Goal: Transaction & Acquisition: Purchase product/service

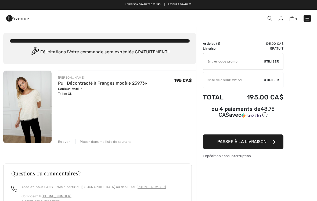
click at [271, 80] on span "Utiliser" at bounding box center [271, 79] width 15 height 5
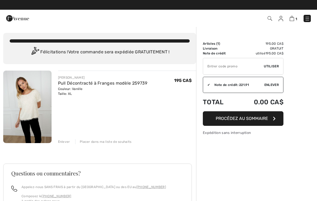
click at [252, 121] on button "Procédez au sommaire" at bounding box center [243, 118] width 81 height 15
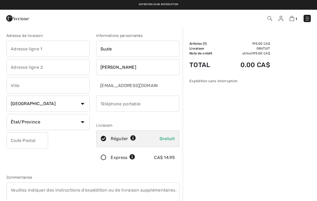
click at [19, 49] on input "text" at bounding box center [47, 49] width 83 height 16
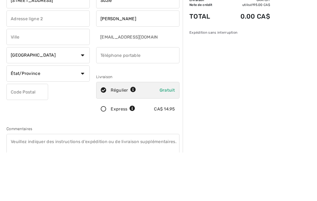
type input "250 rue de la Belize"
click at [26, 77] on input "text" at bounding box center [47, 85] width 83 height 16
type input "La Prairie"
click at [61, 114] on select "État/Province Alberta Colombie-Britannique Ile-du-Prince-Edward Manitoba Nouvea…" at bounding box center [47, 122] width 83 height 16
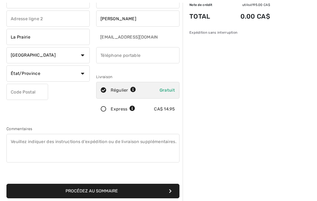
select select "QC"
click at [33, 92] on input "text" at bounding box center [27, 92] width 42 height 16
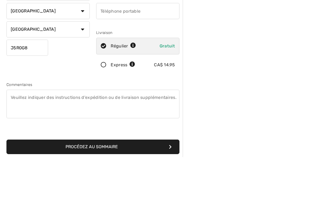
type input "J5R0G8"
click at [104, 47] on input "phone" at bounding box center [137, 55] width 83 height 16
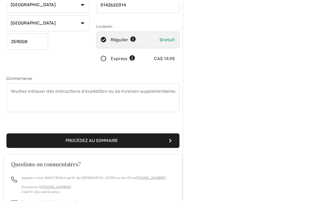
scroll to position [101, 0]
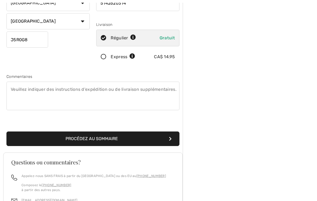
type input "5142620314"
click at [90, 140] on button "Procédez au sommaire" at bounding box center [92, 138] width 173 height 15
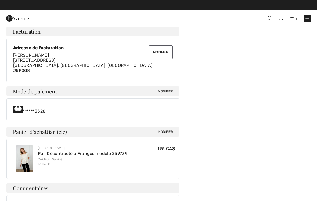
scroll to position [135, 0]
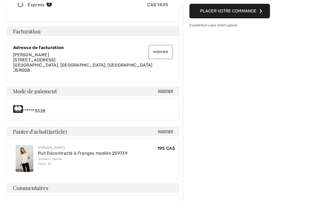
click at [166, 92] on span "Modifier" at bounding box center [165, 90] width 15 height 5
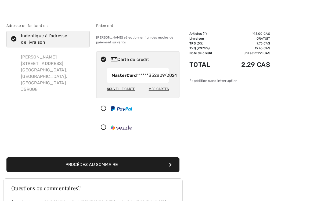
click at [122, 93] on div "Nouvelle carte" at bounding box center [121, 88] width 28 height 9
radio input "true"
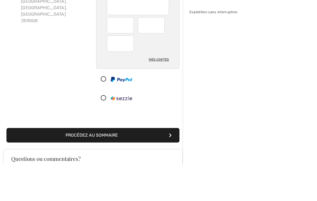
scroll to position [78, 0]
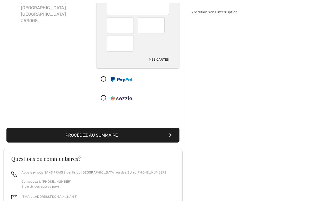
click at [97, 135] on button "Procédez au sommaire" at bounding box center [92, 135] width 173 height 15
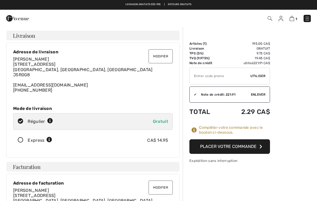
click at [232, 152] on button "Placer votre commande" at bounding box center [230, 146] width 81 height 15
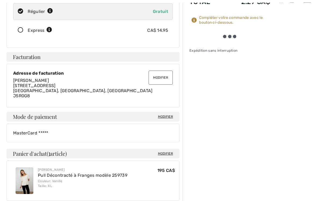
scroll to position [110, 0]
